Goal: Navigation & Orientation: Find specific page/section

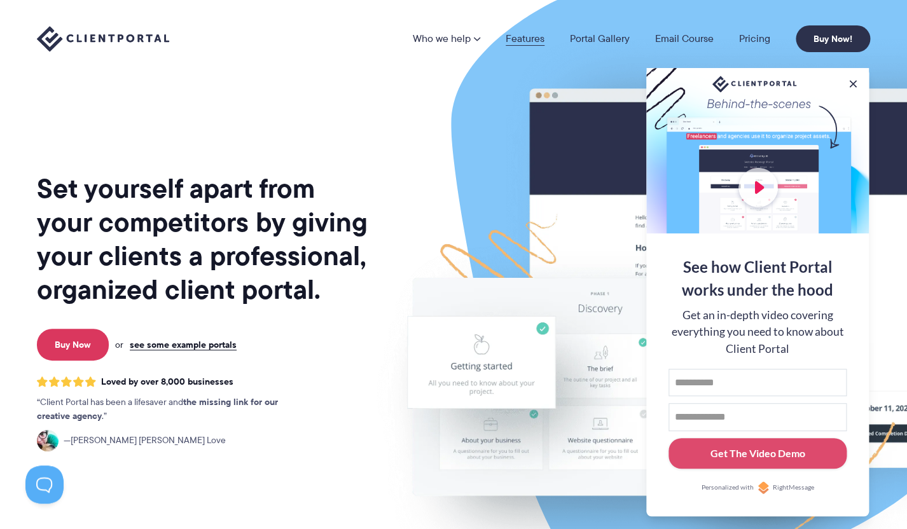
click at [524, 39] on link "Features" at bounding box center [525, 39] width 39 height 10
click at [853, 78] on button at bounding box center [852, 83] width 15 height 15
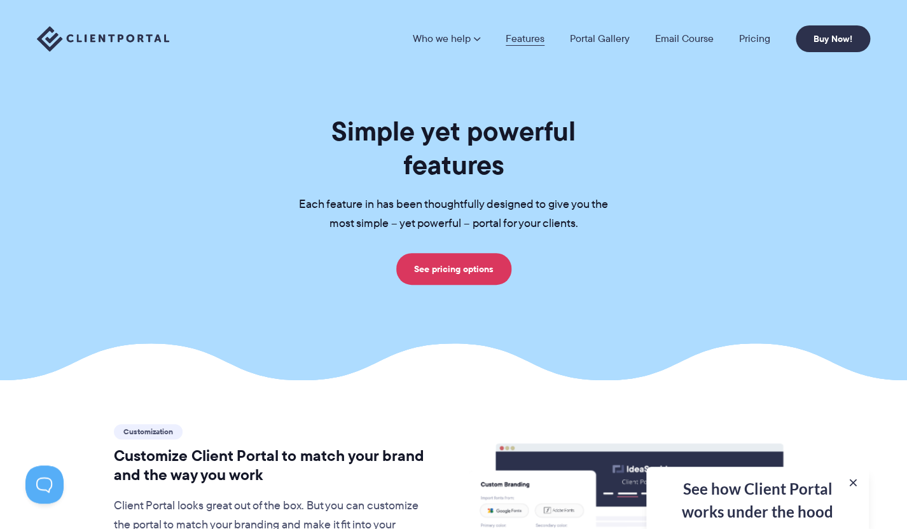
click at [527, 36] on link "Features" at bounding box center [525, 39] width 39 height 10
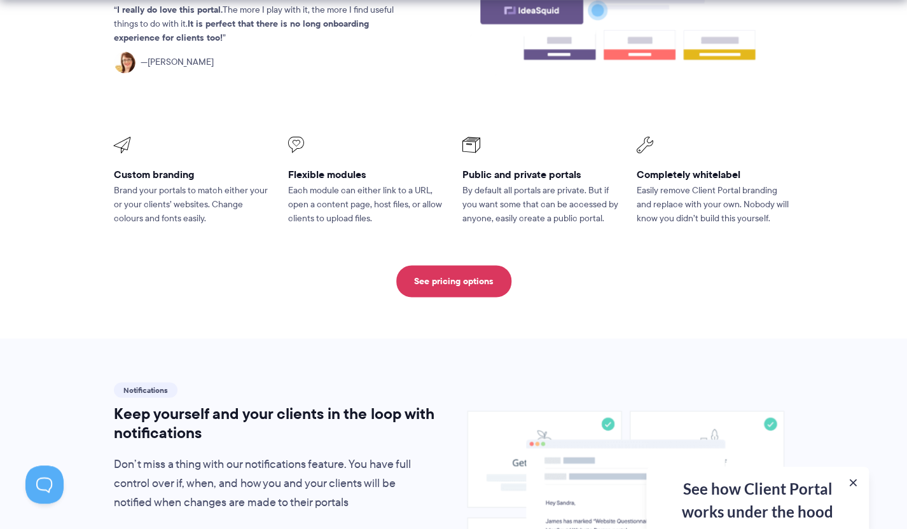
scroll to position [591, 0]
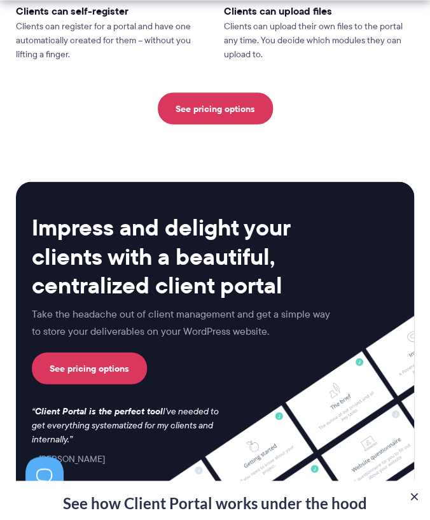
scroll to position [4976, 0]
